Goal: Navigation & Orientation: Find specific page/section

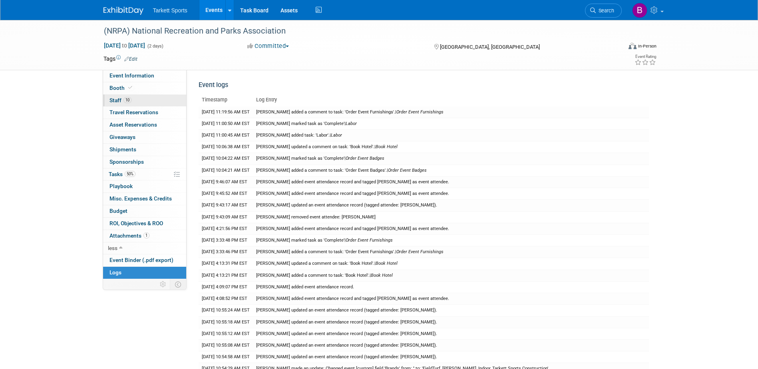
click at [119, 102] on span "Staff 10" at bounding box center [120, 100] width 22 height 6
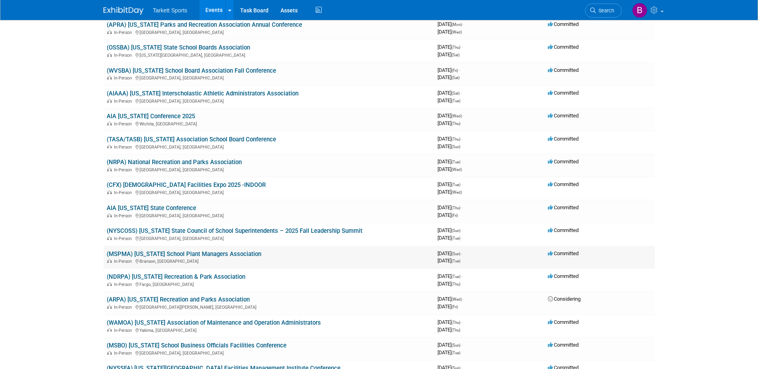
scroll to position [80, 0]
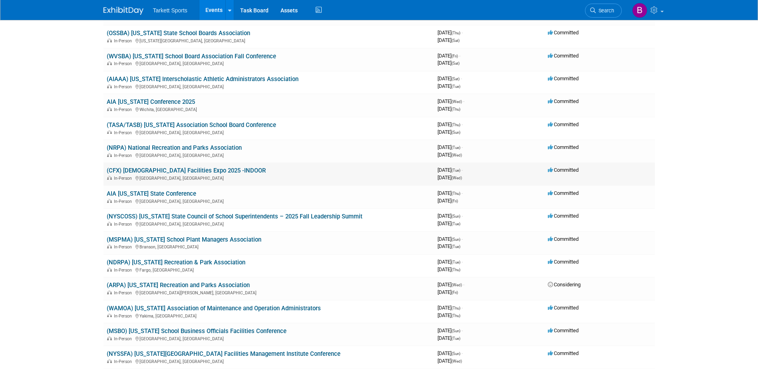
click at [180, 167] on link "(CFX) [DEMOGRAPHIC_DATA] Facilities Expo 2025 -INDOOR" at bounding box center [186, 170] width 159 height 7
click at [172, 194] on link "AIA Louisiana State Conference" at bounding box center [151, 193] width 89 height 7
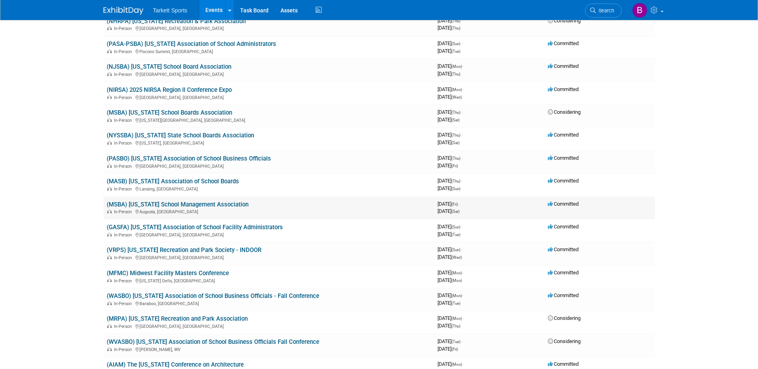
scroll to position [679, 0]
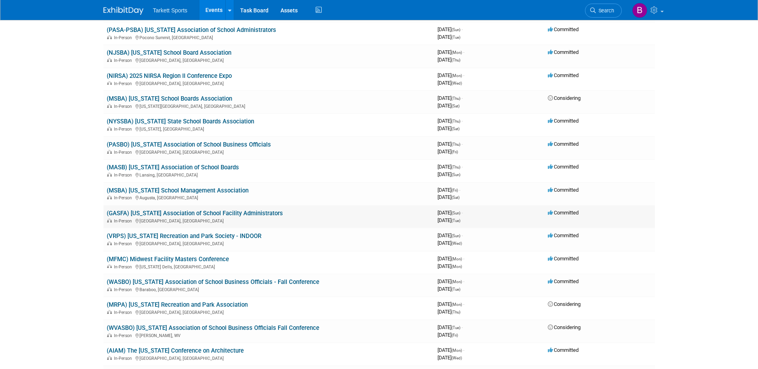
click at [178, 214] on link "(GASFA) [US_STATE] Association of School Facility Administrators" at bounding box center [195, 213] width 176 height 7
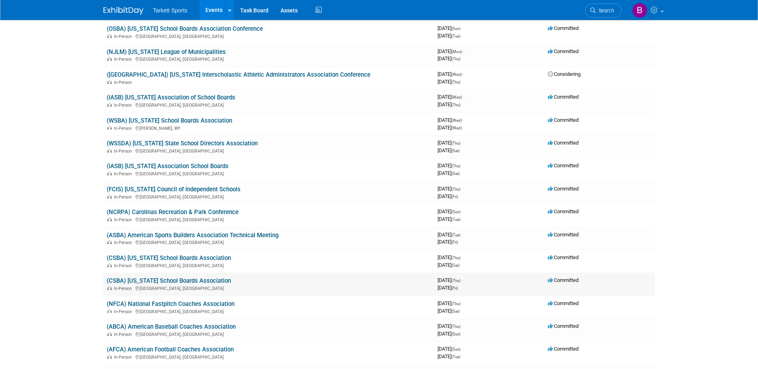
scroll to position [1198, 0]
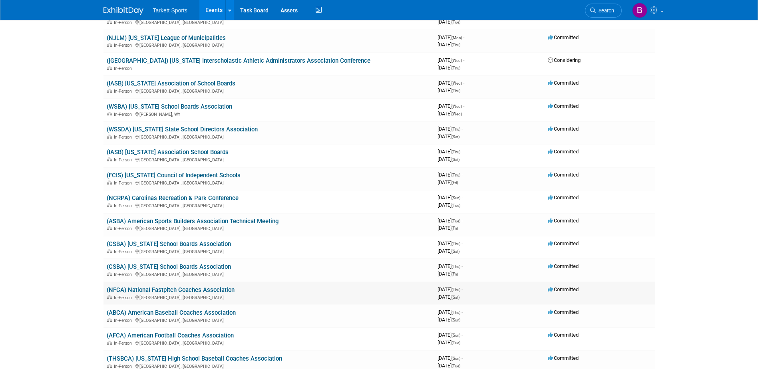
click at [172, 290] on link "(NFCA) National Fastpitch Coaches Association" at bounding box center [171, 289] width 128 height 7
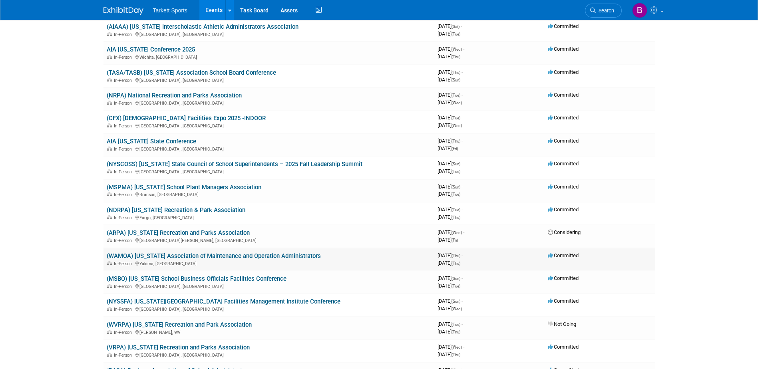
scroll to position [120, 0]
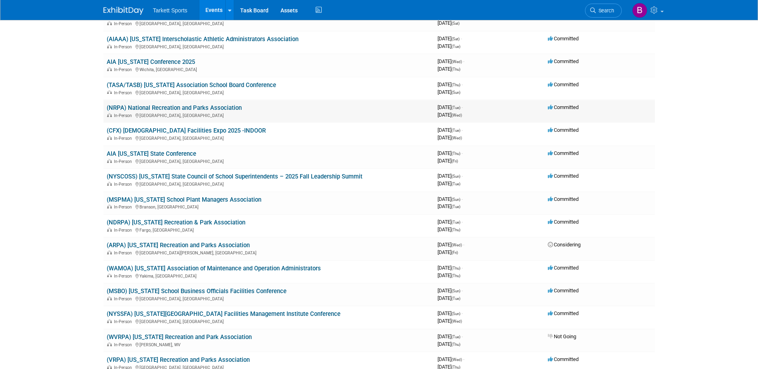
click at [179, 109] on link "(NRPA) National Recreation and Parks Association" at bounding box center [174, 107] width 135 height 7
click at [161, 130] on link "(CFX) [DEMOGRAPHIC_DATA] Facilities Expo 2025 -INDOOR" at bounding box center [186, 130] width 159 height 7
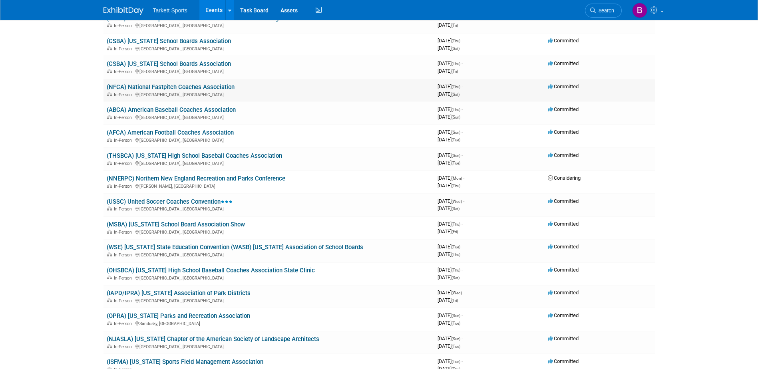
scroll to position [1382, 0]
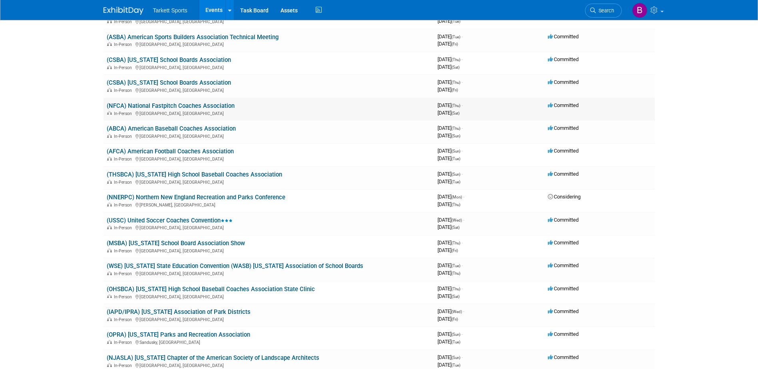
click at [157, 103] on link "(NFCA) National Fastpitch Coaches Association" at bounding box center [171, 105] width 128 height 7
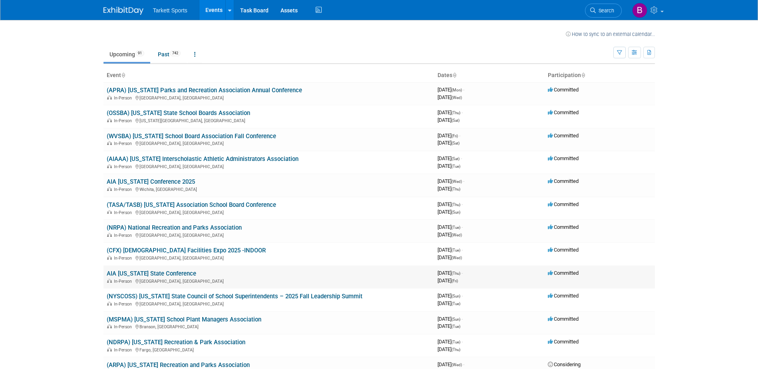
scroll to position [40, 0]
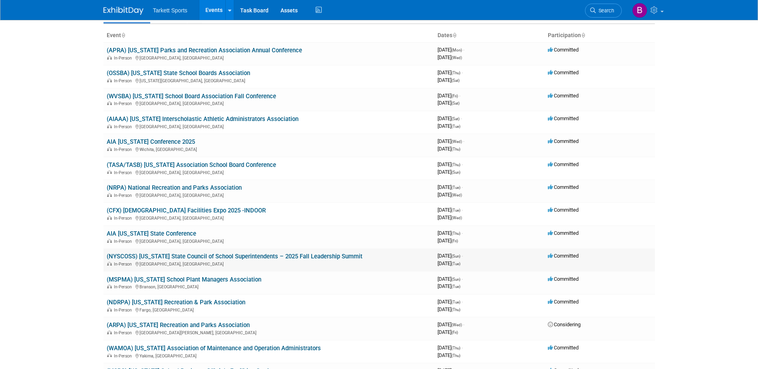
click at [183, 254] on link "(NYSCOSS) [US_STATE] State Council of School Superintendents – 2025 Fall Leader…" at bounding box center [235, 256] width 256 height 7
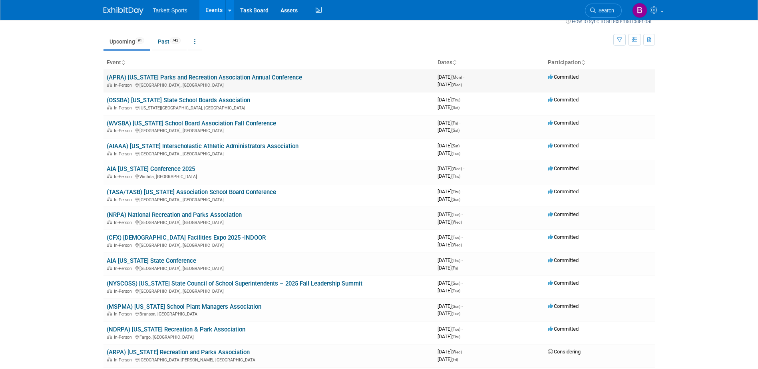
scroll to position [0, 0]
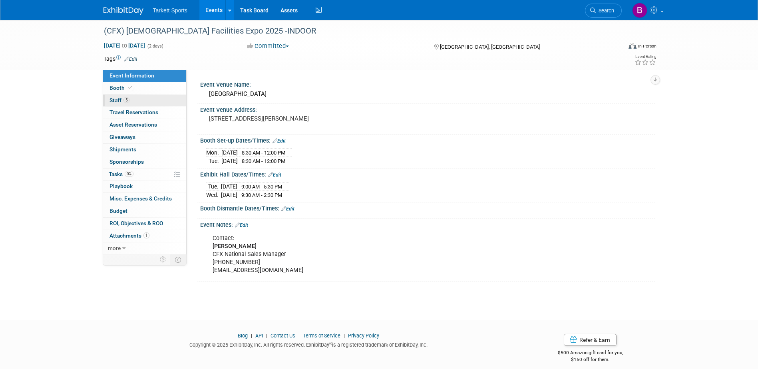
click at [122, 103] on span "Staff 5" at bounding box center [119, 100] width 20 height 6
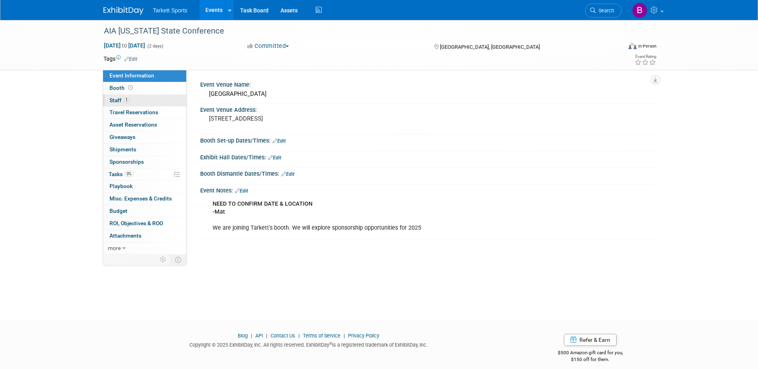
click at [124, 98] on span "1" at bounding box center [126, 100] width 6 height 6
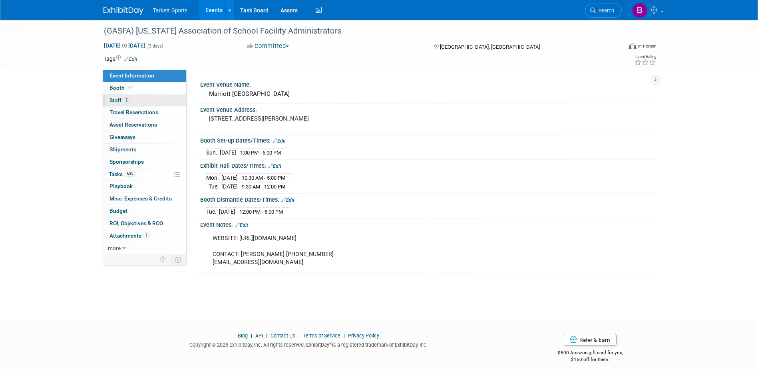
click at [125, 96] on link "2 Staff 2" at bounding box center [144, 101] width 83 height 12
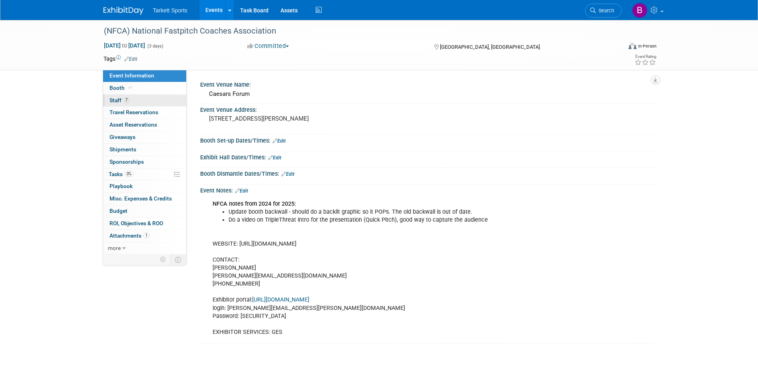
click at [134, 103] on link "7 Staff 7" at bounding box center [144, 101] width 83 height 12
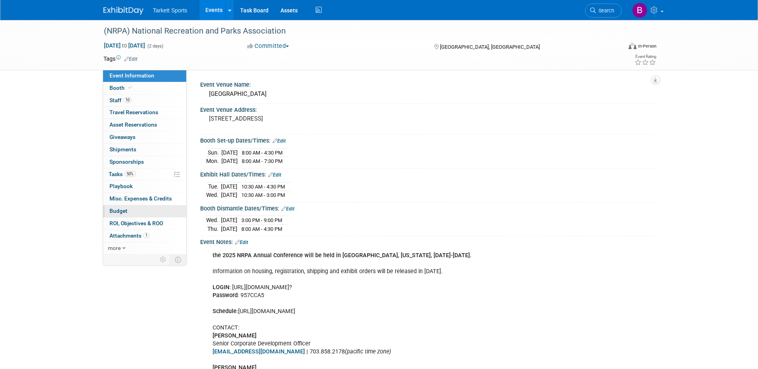
click at [127, 213] on span "Budget" at bounding box center [118, 211] width 18 height 6
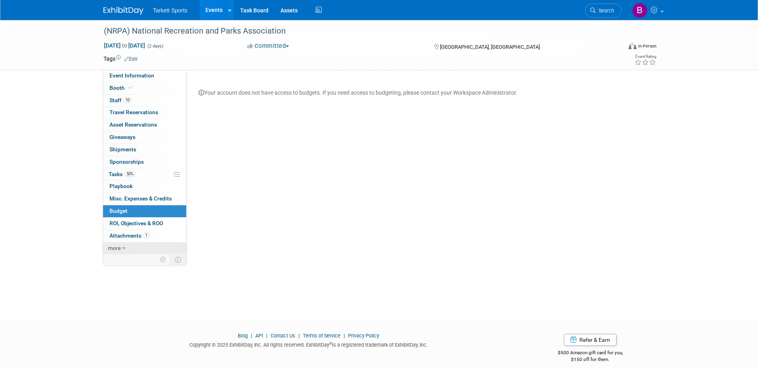
click at [121, 246] on link "more" at bounding box center [144, 248] width 83 height 12
click at [123, 237] on span "Attachments 1" at bounding box center [129, 235] width 40 height 6
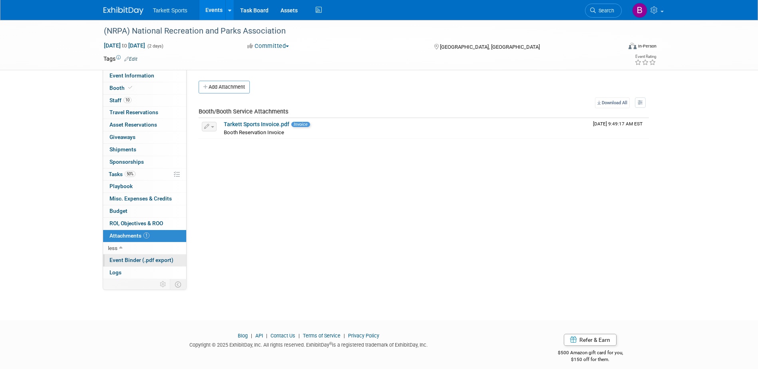
click at [146, 258] on span "Event Binder (.pdf export)" at bounding box center [141, 260] width 64 height 6
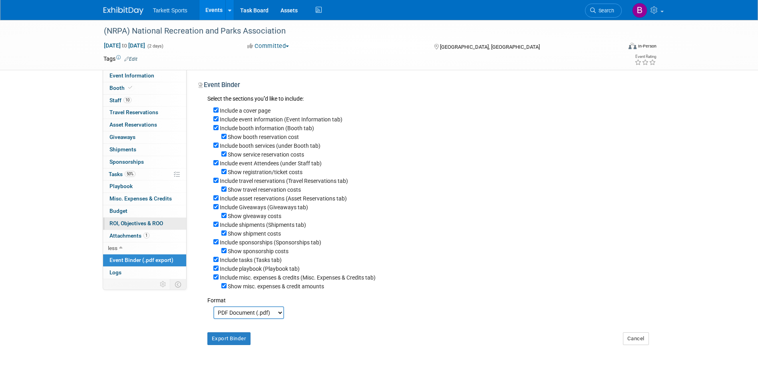
click at [135, 229] on link "0 ROI, Objectives & ROO 0" at bounding box center [144, 224] width 83 height 12
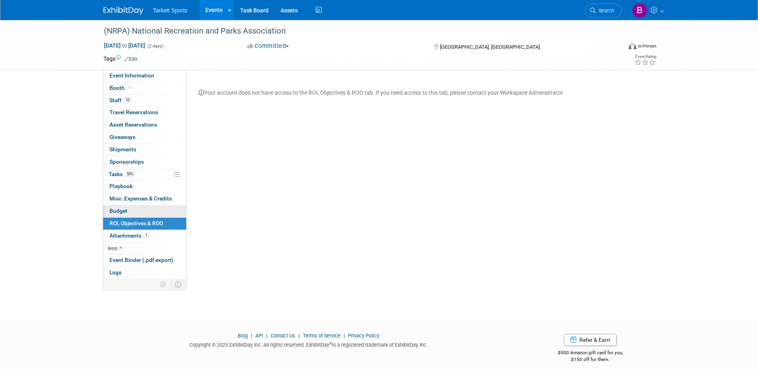
click at [133, 213] on link "Budget" at bounding box center [144, 211] width 83 height 12
click at [131, 200] on span "Misc. Expenses & Credits 0" at bounding box center [140, 198] width 62 height 6
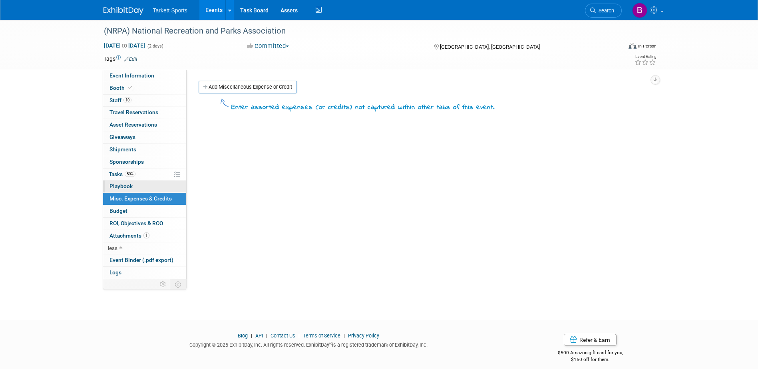
click at [129, 189] on span "Playbook 0" at bounding box center [120, 186] width 23 height 6
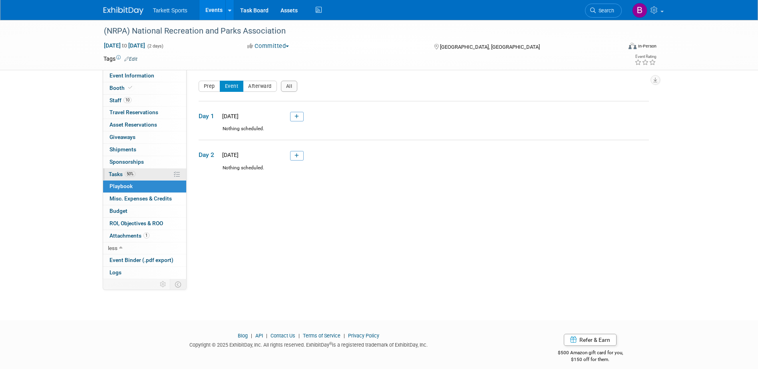
click at [113, 176] on span "Tasks 50%" at bounding box center [122, 174] width 27 height 6
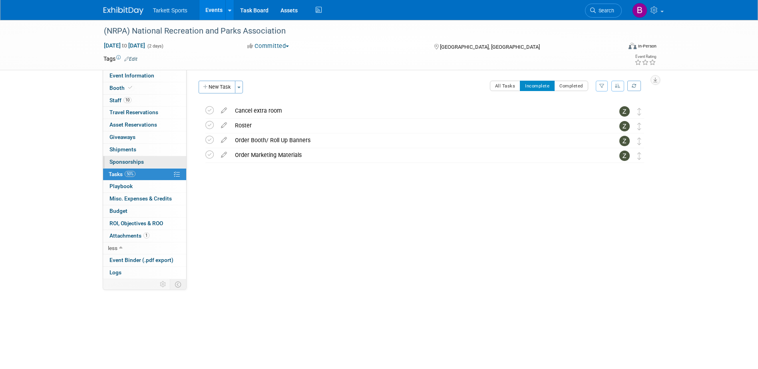
click at [113, 163] on span "Sponsorships 0" at bounding box center [126, 162] width 34 height 6
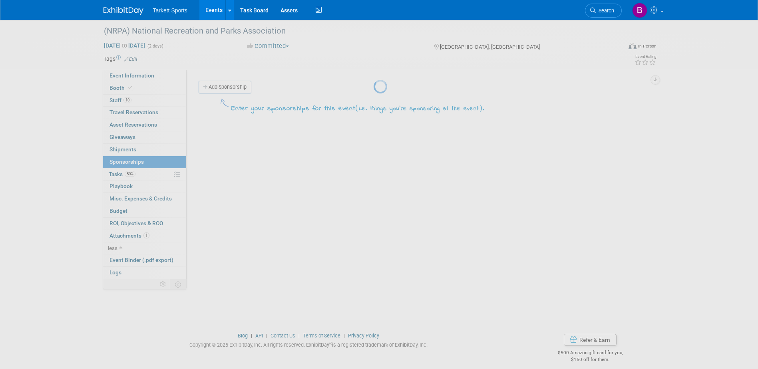
click at [373, 152] on div at bounding box center [378, 184] width 11 height 369
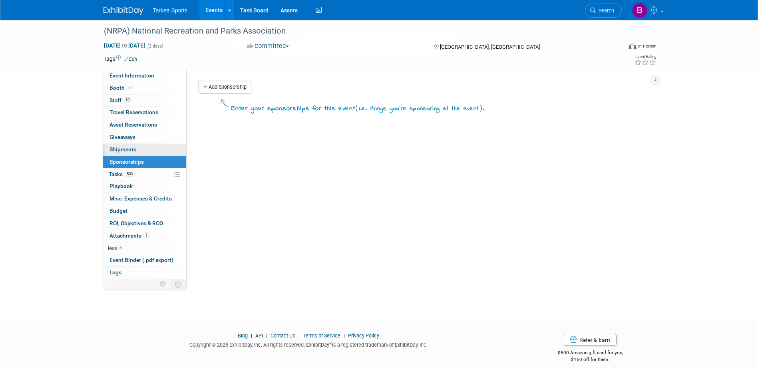
click at [121, 155] on link "0 Shipments 0" at bounding box center [144, 150] width 83 height 12
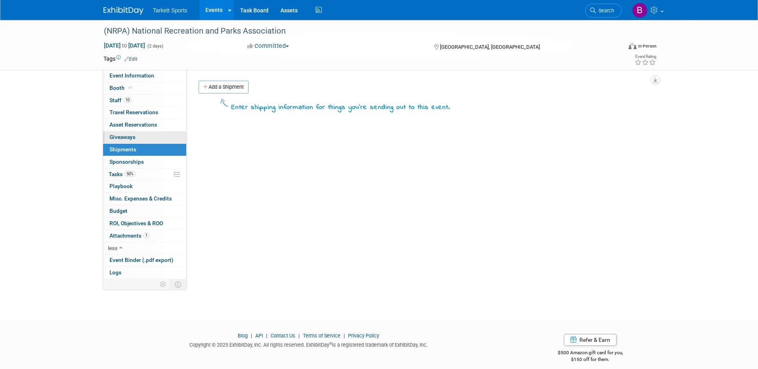
click at [124, 137] on span "Giveaways 0" at bounding box center [122, 137] width 26 height 6
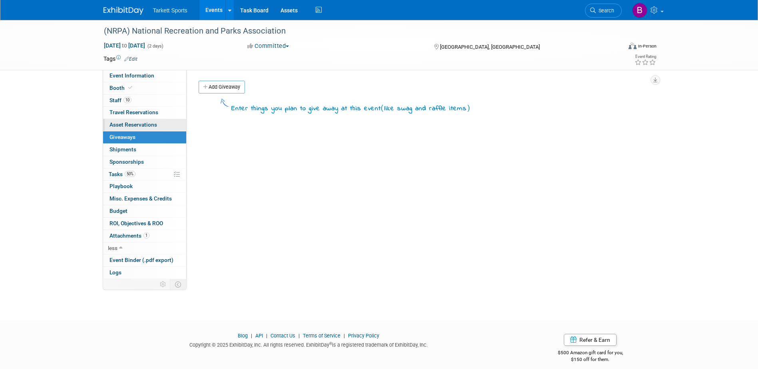
click at [123, 123] on span "Asset Reservations 0" at bounding box center [133, 124] width 48 height 6
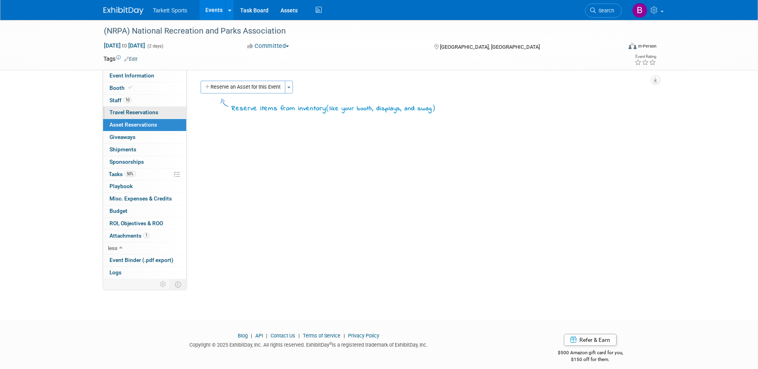
click at [127, 116] on link "0 Travel Reservations 0" at bounding box center [144, 113] width 83 height 12
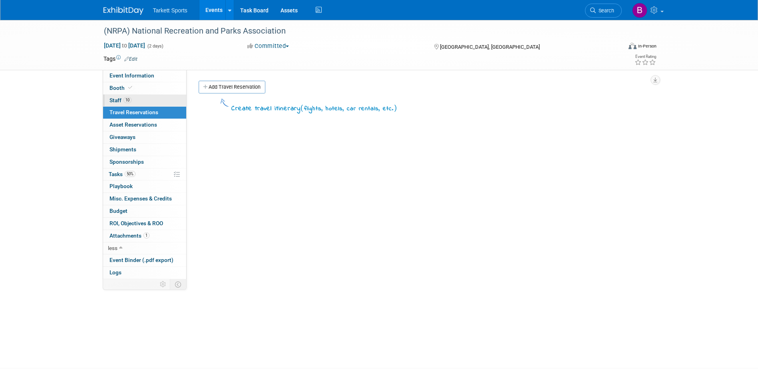
click at [123, 105] on link "10 Staff 10" at bounding box center [144, 101] width 83 height 12
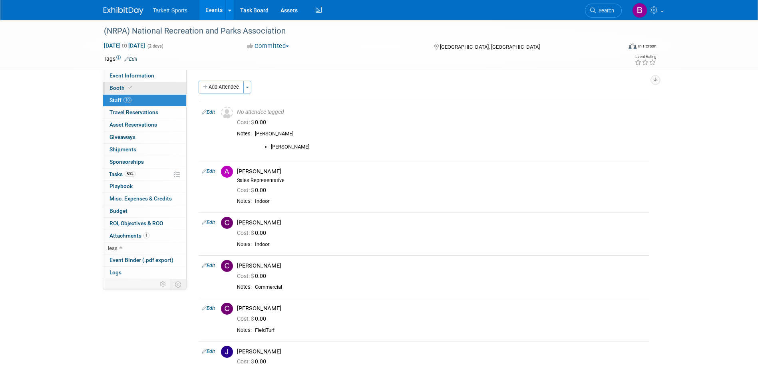
click at [123, 93] on link "Booth" at bounding box center [144, 88] width 83 height 12
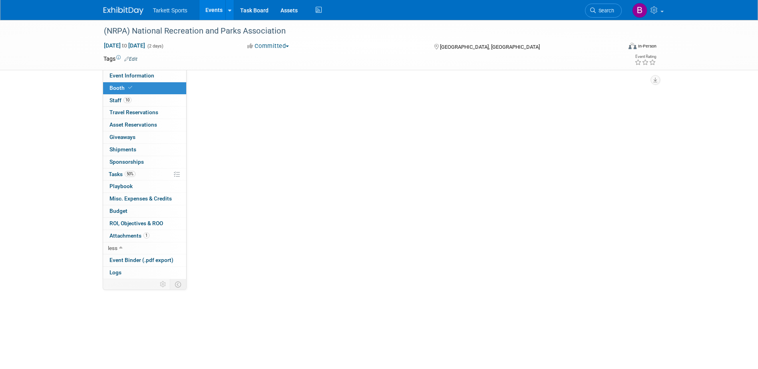
select select "FieldTurf, [PERSON_NAME], Indoor, Tarkett Sports Construction"
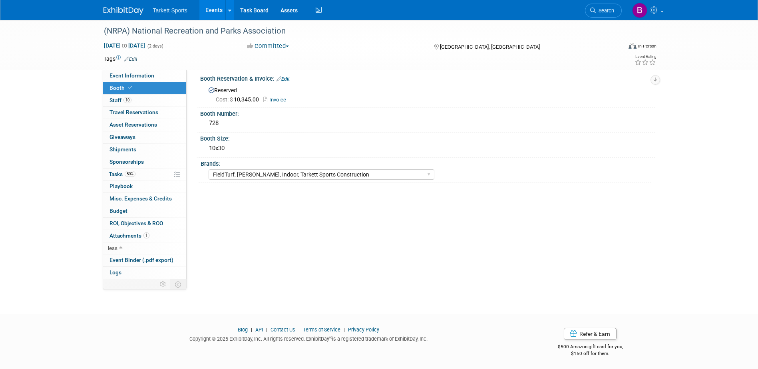
scroll to position [7, 0]
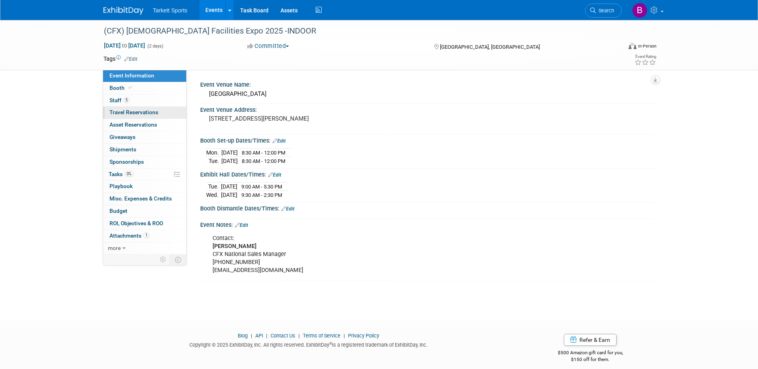
click at [137, 111] on span "Travel Reservations 0" at bounding box center [133, 112] width 49 height 6
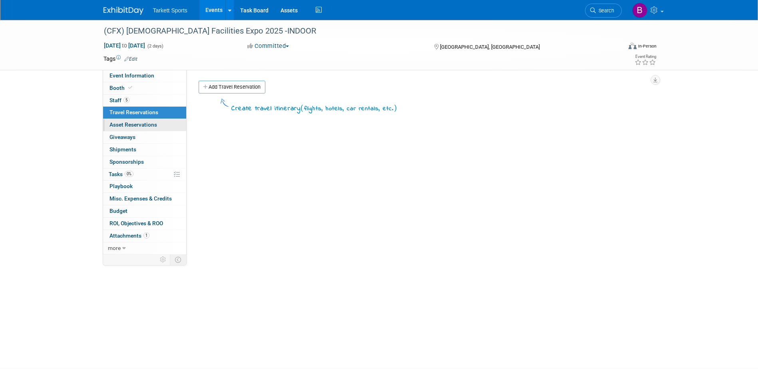
click at [126, 119] on link "0 Asset Reservations 0" at bounding box center [144, 125] width 83 height 12
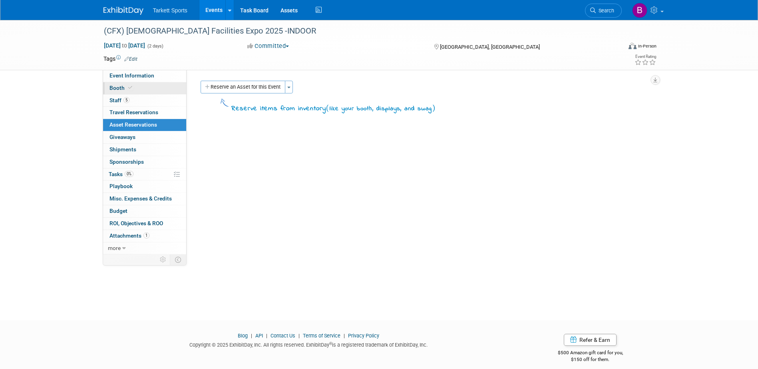
click at [117, 91] on span "Booth" at bounding box center [121, 88] width 24 height 6
select select "Indoor"
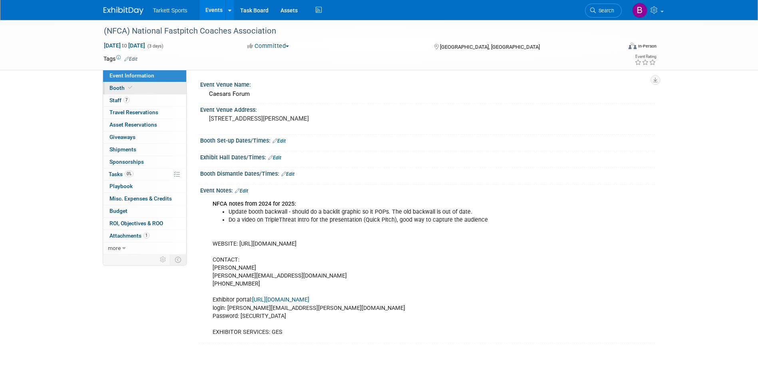
click at [120, 87] on span "Booth" at bounding box center [121, 88] width 24 height 6
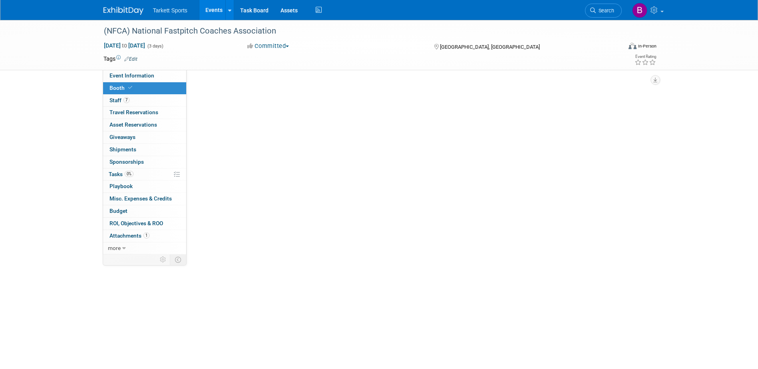
select select "FieldTurf"
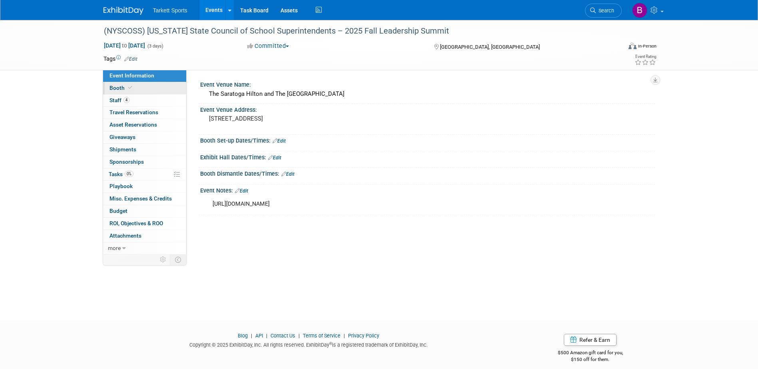
click at [117, 89] on span "Booth" at bounding box center [121, 88] width 24 height 6
select select "FieldTurf, [PERSON_NAME], Indoor"
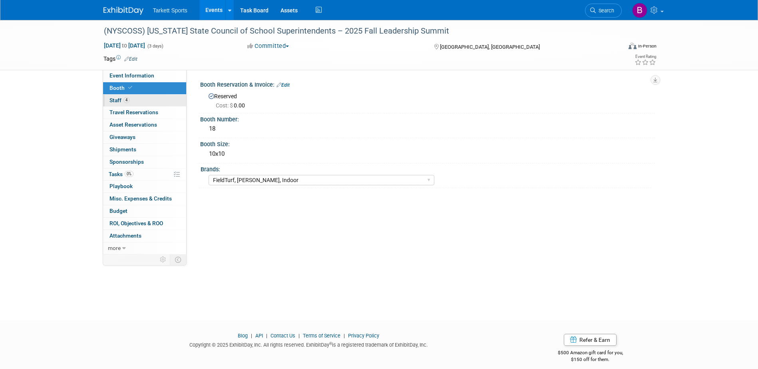
click at [118, 95] on link "4 Staff 4" at bounding box center [144, 101] width 83 height 12
